Goal: Book appointment/travel/reservation

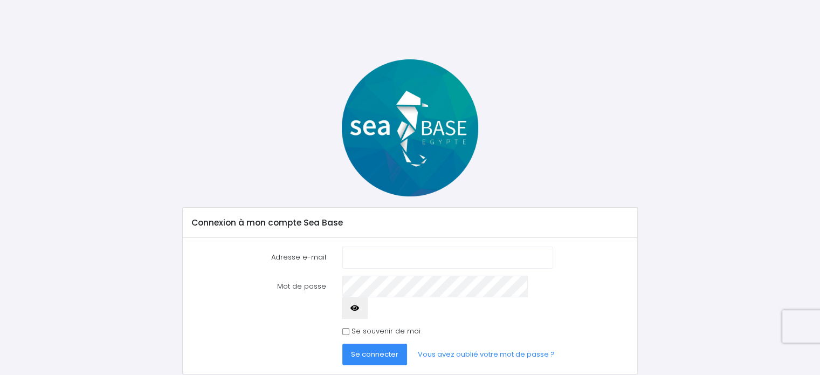
click at [401, 251] on input "Adresse e-mail" at bounding box center [447, 257] width 210 height 22
type input "chantepie@gmail.com"
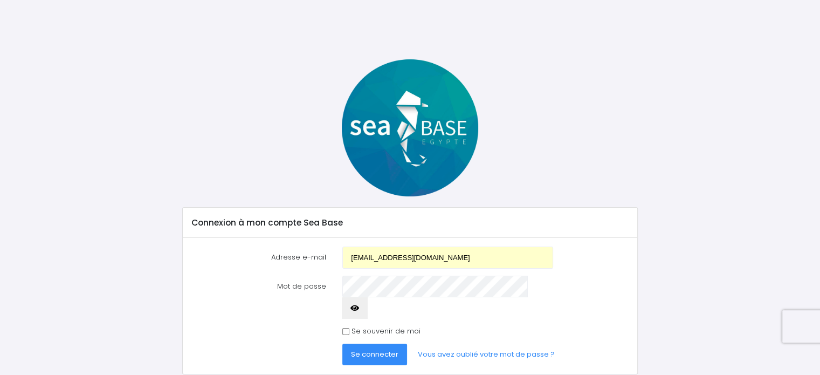
click at [382, 349] on span "Se connecter" at bounding box center [374, 354] width 47 height 10
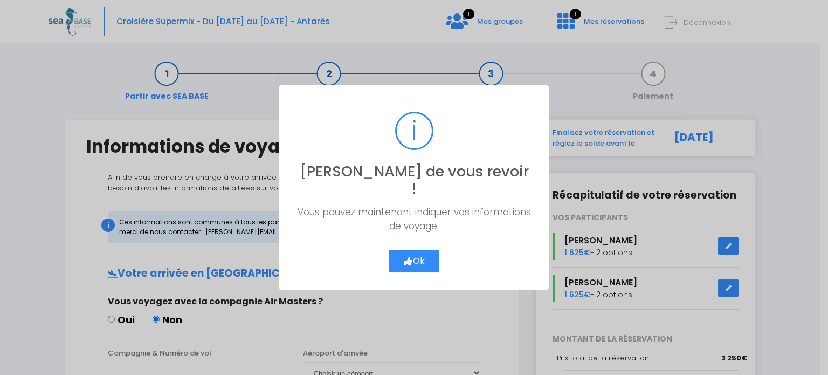
click at [418, 252] on button "Ok" at bounding box center [414, 261] width 51 height 23
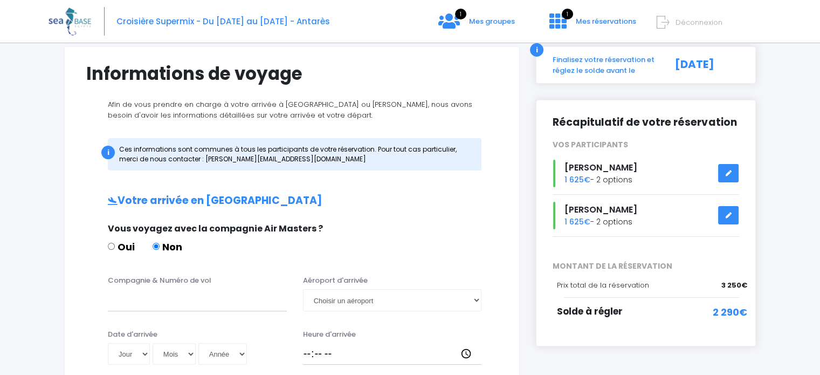
scroll to position [73, 0]
click at [564, 26] on icon at bounding box center [557, 20] width 17 height 17
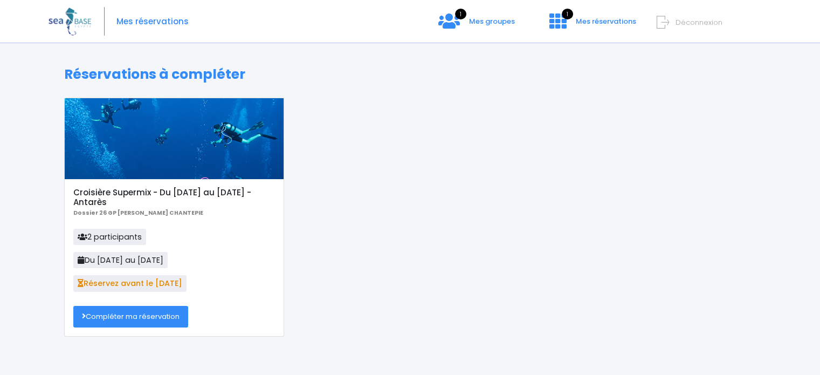
scroll to position [5, 0]
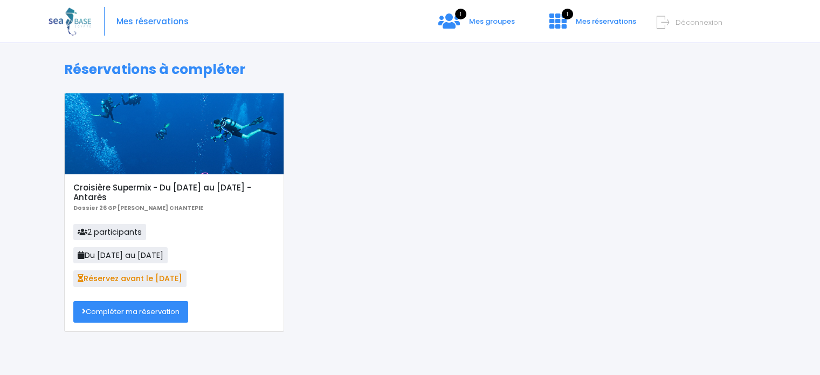
click at [132, 313] on link "Compléter ma réservation" at bounding box center [130, 312] width 115 height 22
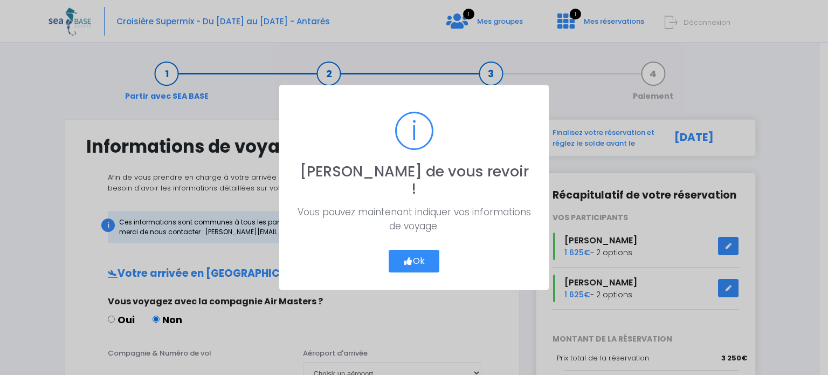
click at [416, 256] on button "Ok" at bounding box center [414, 261] width 51 height 23
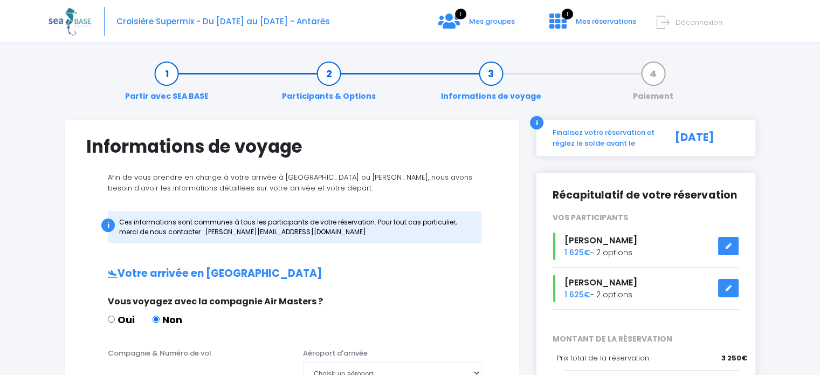
click at [468, 19] on div "Croisière Supermix - Du 03/10/26 au 10/10/26 - Antarès 1 Mes groupes 1 Déconnex…" at bounding box center [402, 21] width 707 height 43
click at [453, 23] on icon at bounding box center [449, 20] width 22 height 17
